Goal: Obtain resource: Obtain resource

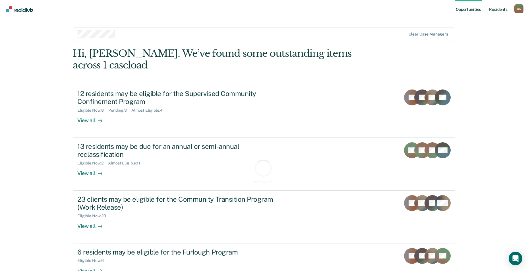
click at [501, 8] on link "Resident s" at bounding box center [498, 9] width 21 height 18
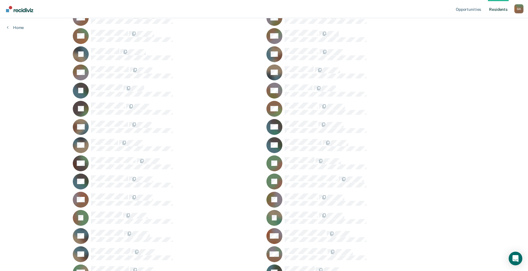
scroll to position [313, 0]
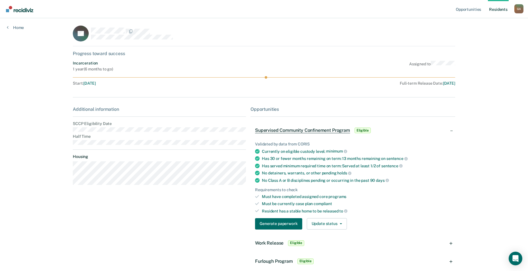
scroll to position [28, 0]
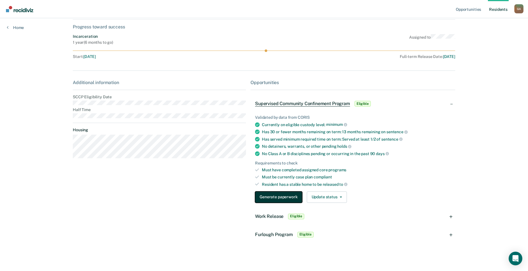
click at [279, 199] on button "Generate paperwork" at bounding box center [278, 197] width 47 height 11
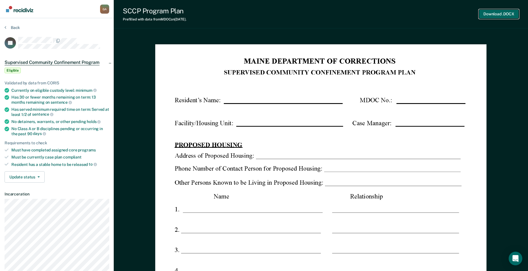
click at [504, 16] on button "Download .DOCX" at bounding box center [499, 13] width 40 height 9
